Goal: Use online tool/utility

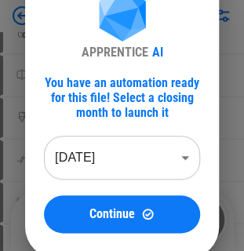
scroll to position [94, 0]
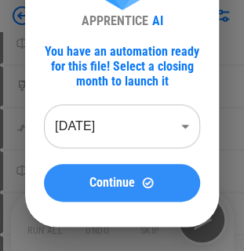
click at [124, 183] on span "Continue" at bounding box center [111, 182] width 45 height 13
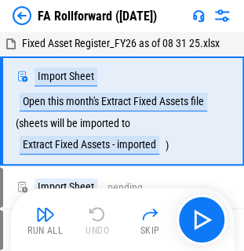
scroll to position [0, 0]
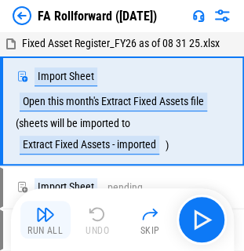
click at [44, 219] on img "button" at bounding box center [45, 213] width 19 height 19
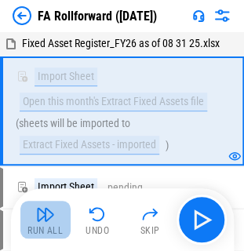
click at [46, 221] on img "button" at bounding box center [45, 213] width 19 height 19
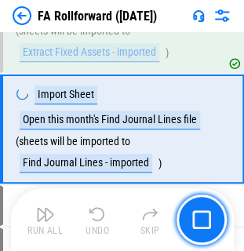
scroll to position [95, 0]
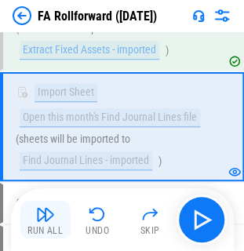
click at [33, 210] on button "Run All" at bounding box center [45, 219] width 50 height 38
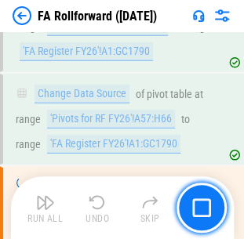
scroll to position [6421, 0]
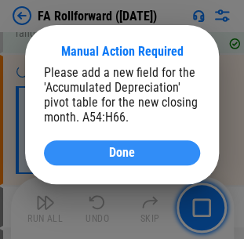
click at [149, 153] on div "Done" at bounding box center [122, 152] width 118 height 13
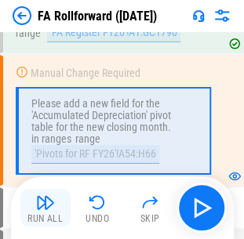
click at [33, 214] on div "Run All" at bounding box center [44, 218] width 35 height 9
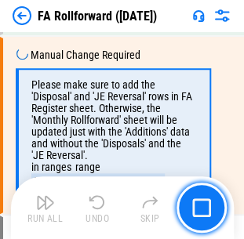
scroll to position [6665, 0]
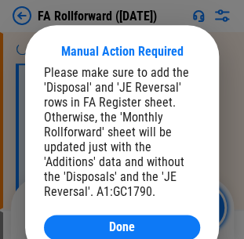
click at [117, 224] on span "Done" at bounding box center [122, 227] width 26 height 13
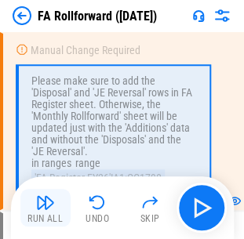
click at [42, 207] on img "button" at bounding box center [45, 202] width 19 height 19
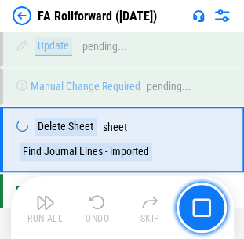
scroll to position [7169, 0]
